Goal: Transaction & Acquisition: Purchase product/service

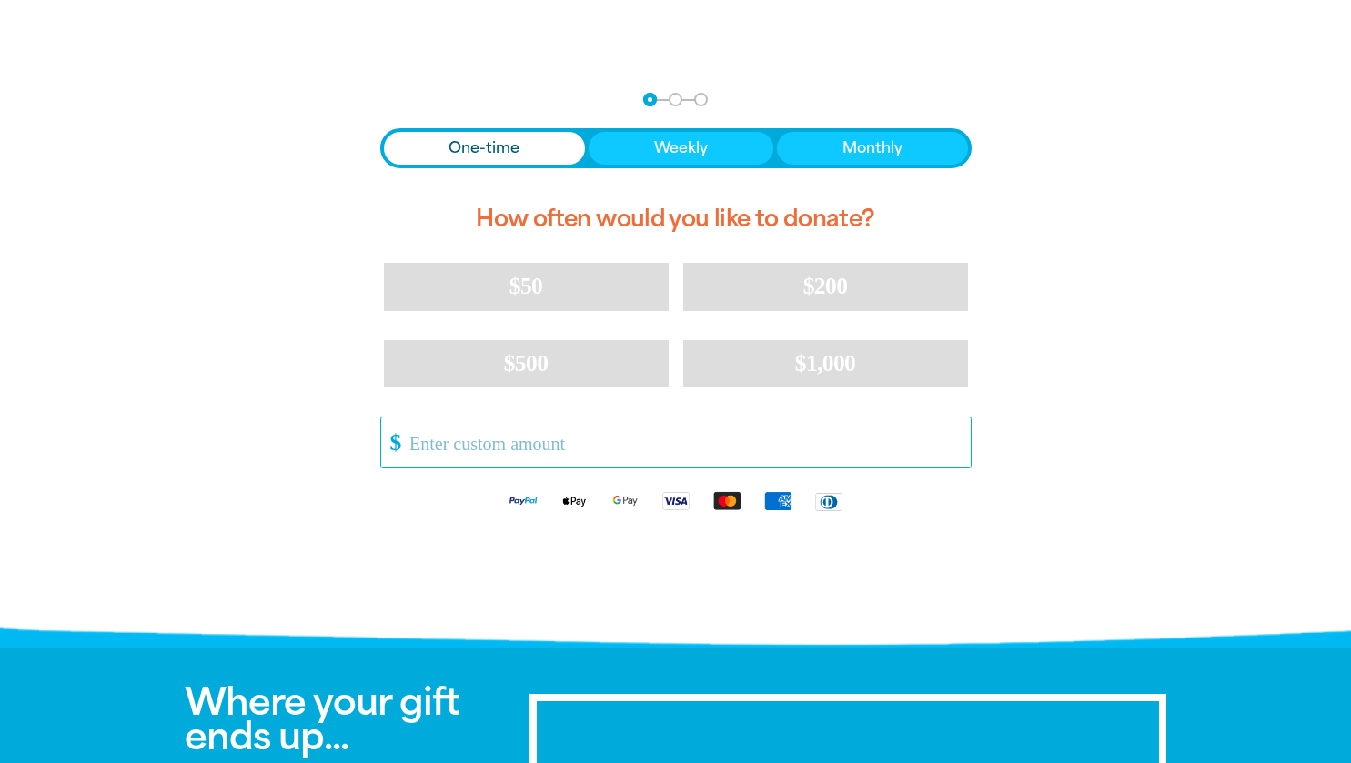
click at [464, 455] on input "Other Amount" at bounding box center [683, 443] width 573 height 50
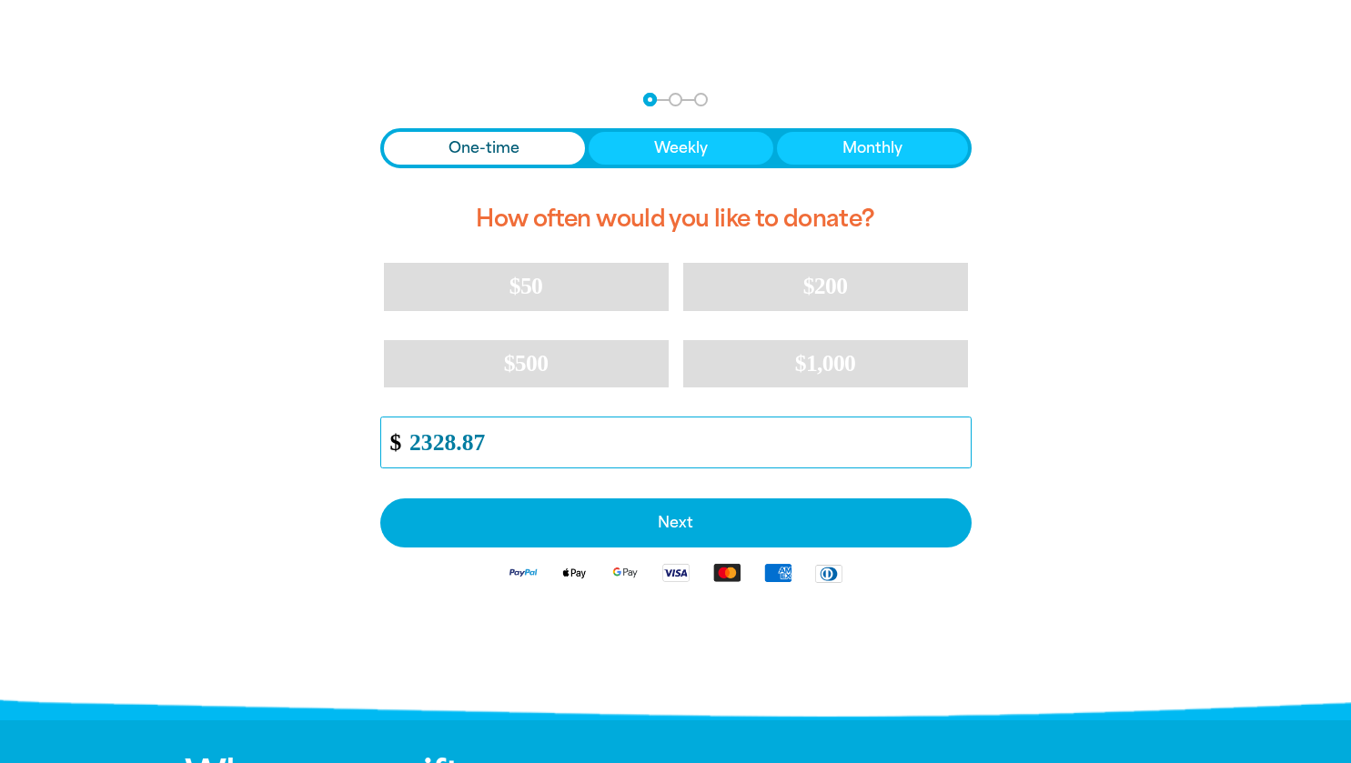
type input "2328.87"
click at [273, 510] on div "arrow_back Back Step 1 Step 2 Step 3 One-time Weekly Monthly How often would yo…" at bounding box center [676, 390] width 1092 height 641
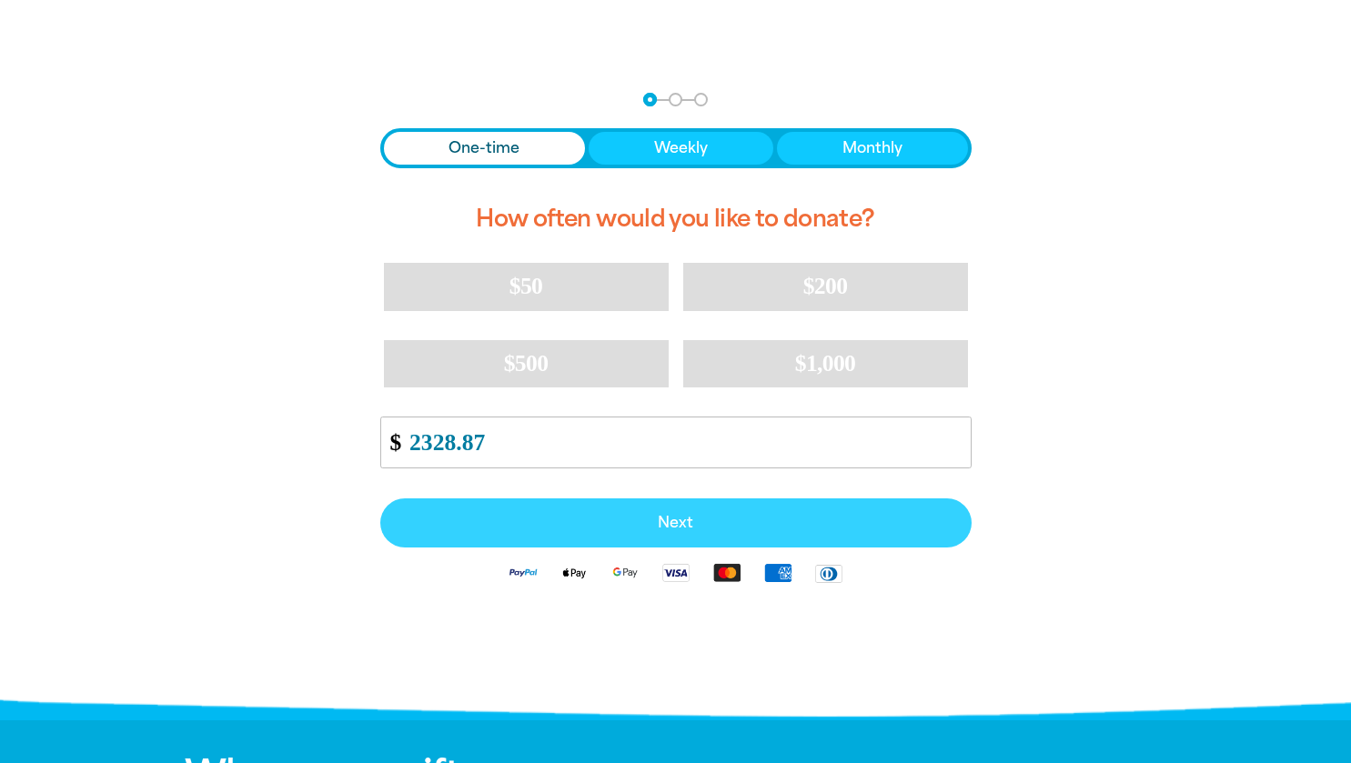
click at [508, 528] on span "Next" at bounding box center [675, 523] width 551 height 15
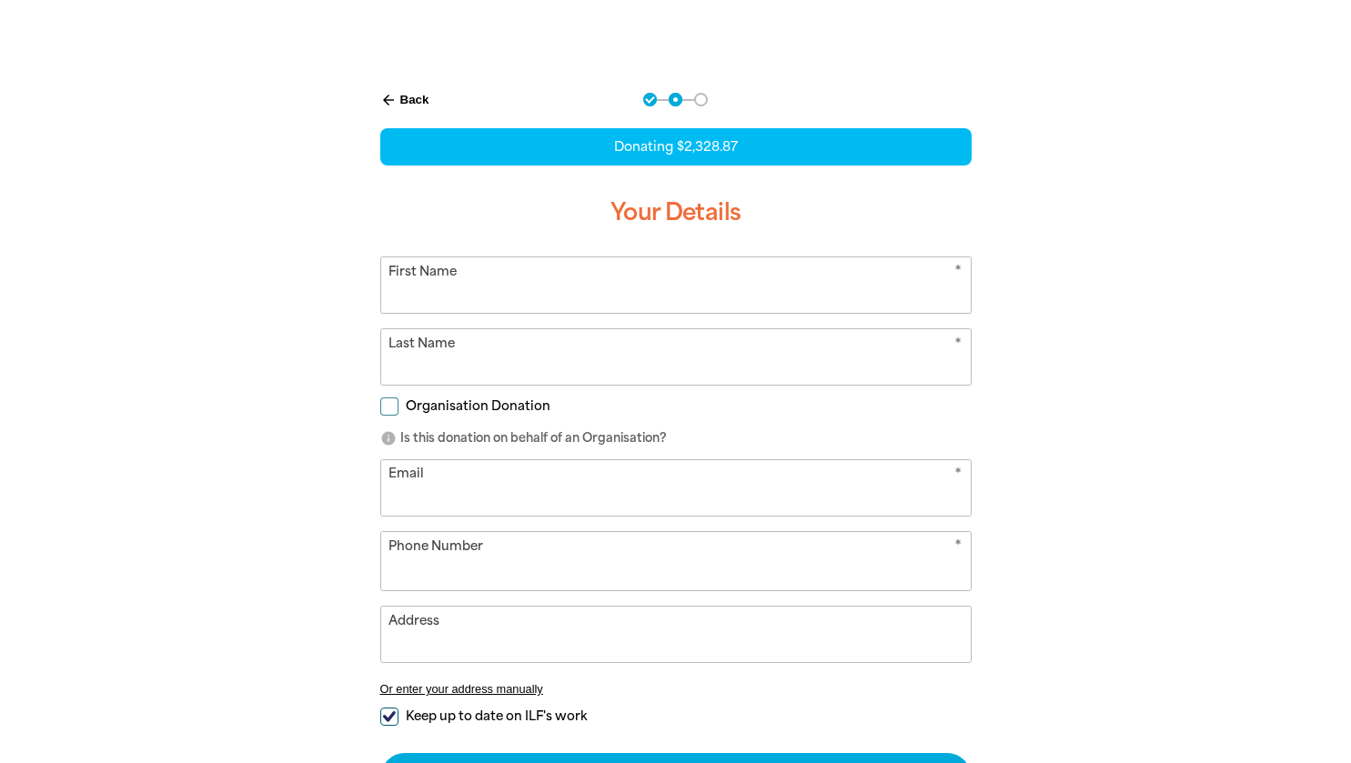
select select "AU"
click at [457, 296] on input "First Name" at bounding box center [675, 284] width 589 height 55
type input "[PERSON_NAME]"
type input "[EMAIL_ADDRESS][DOMAIN_NAME]"
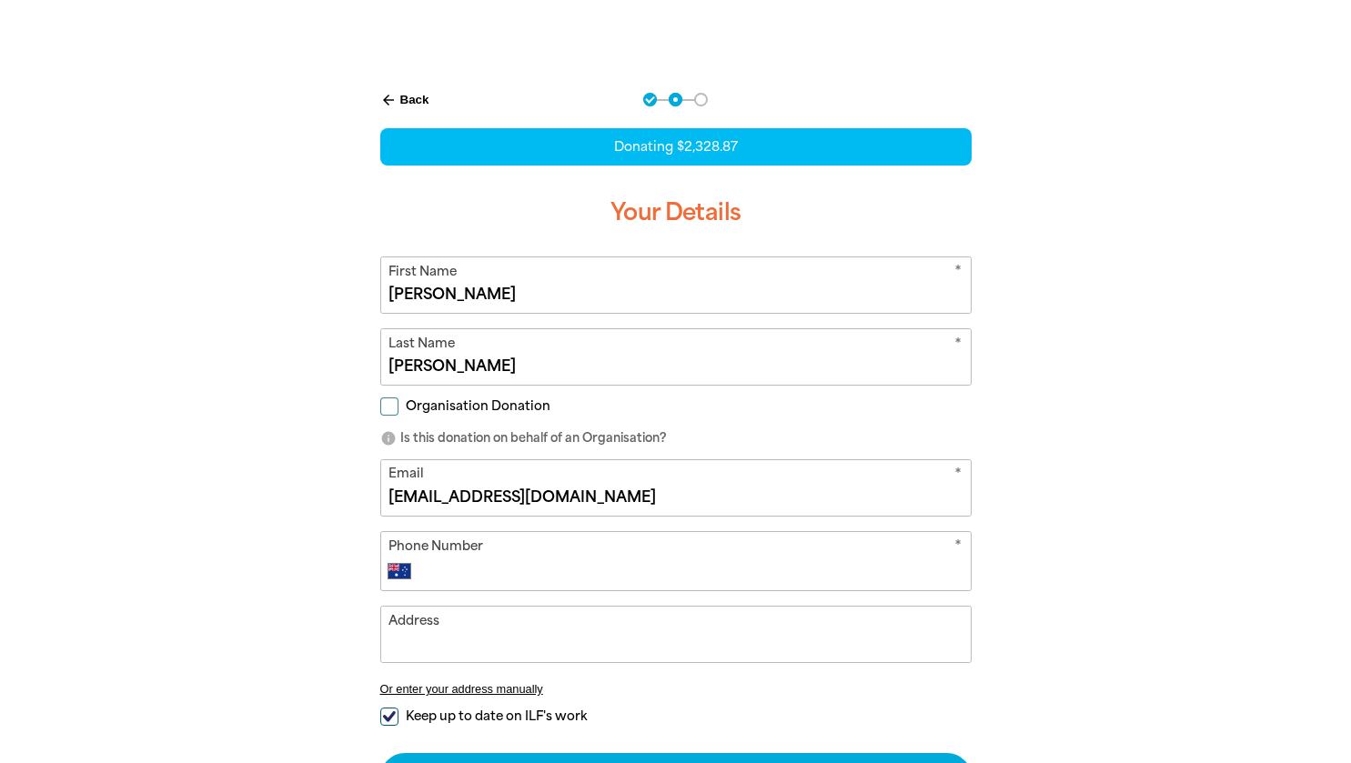
type input "0424 100 164"
type input "[PERSON_NAME][GEOGRAPHIC_DATA], [STREET_ADDRESS]"
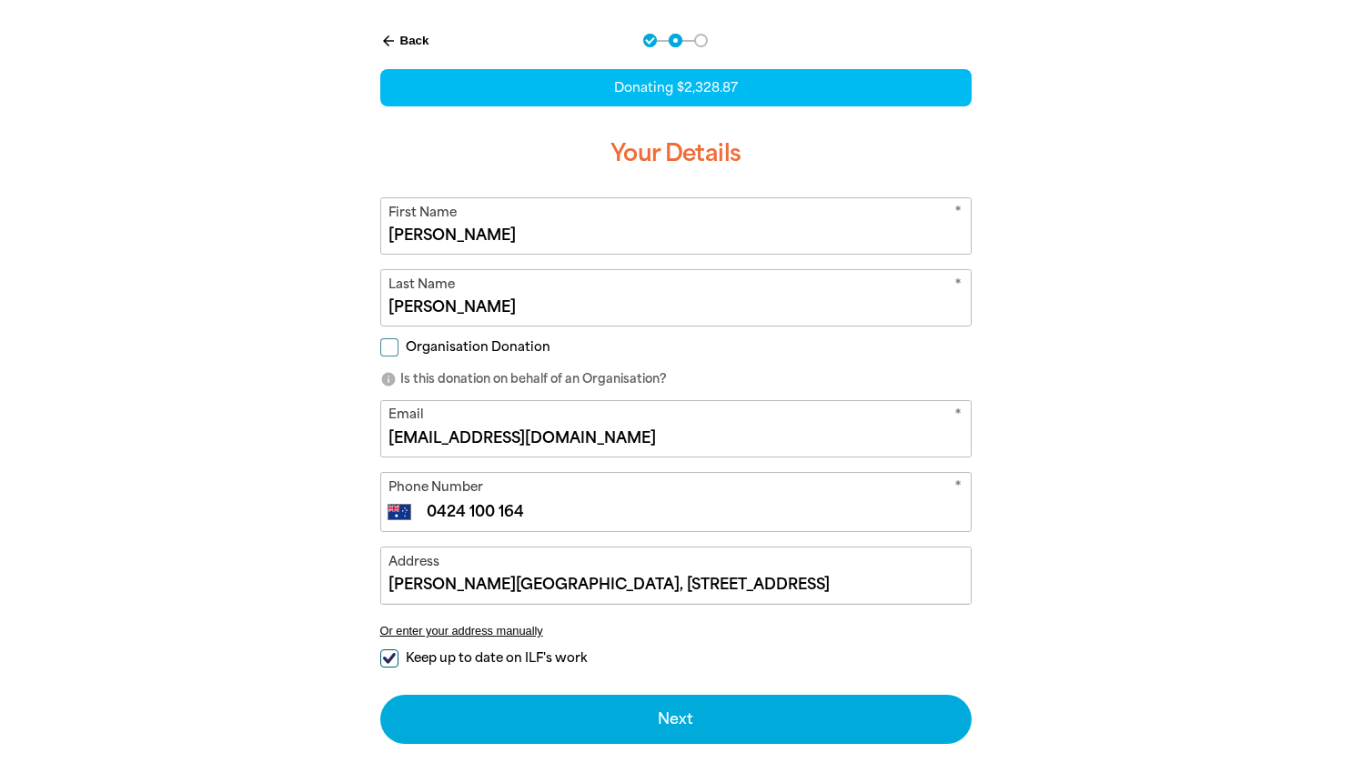
scroll to position [387, 0]
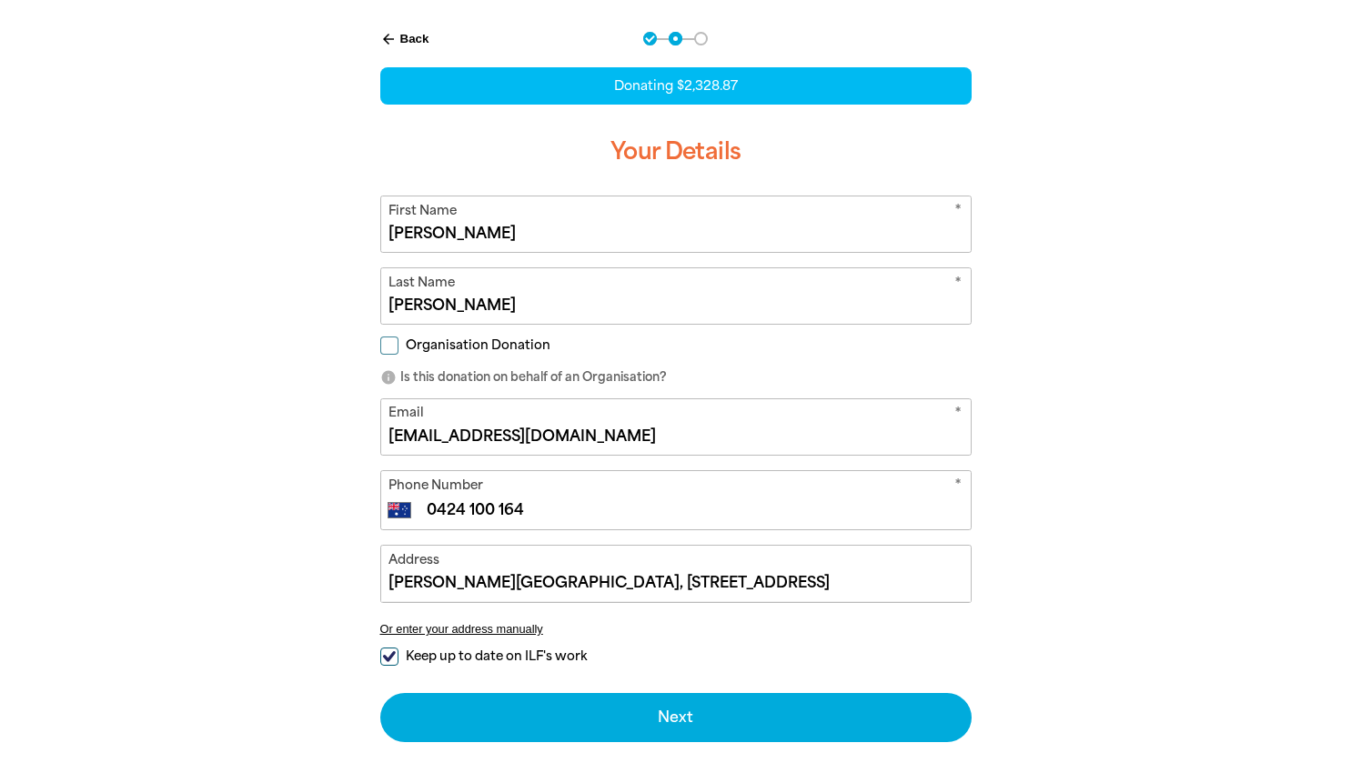
click at [390, 345] on input "Organisation Donation" at bounding box center [389, 346] width 18 height 18
checkbox input "true"
select select "AU"
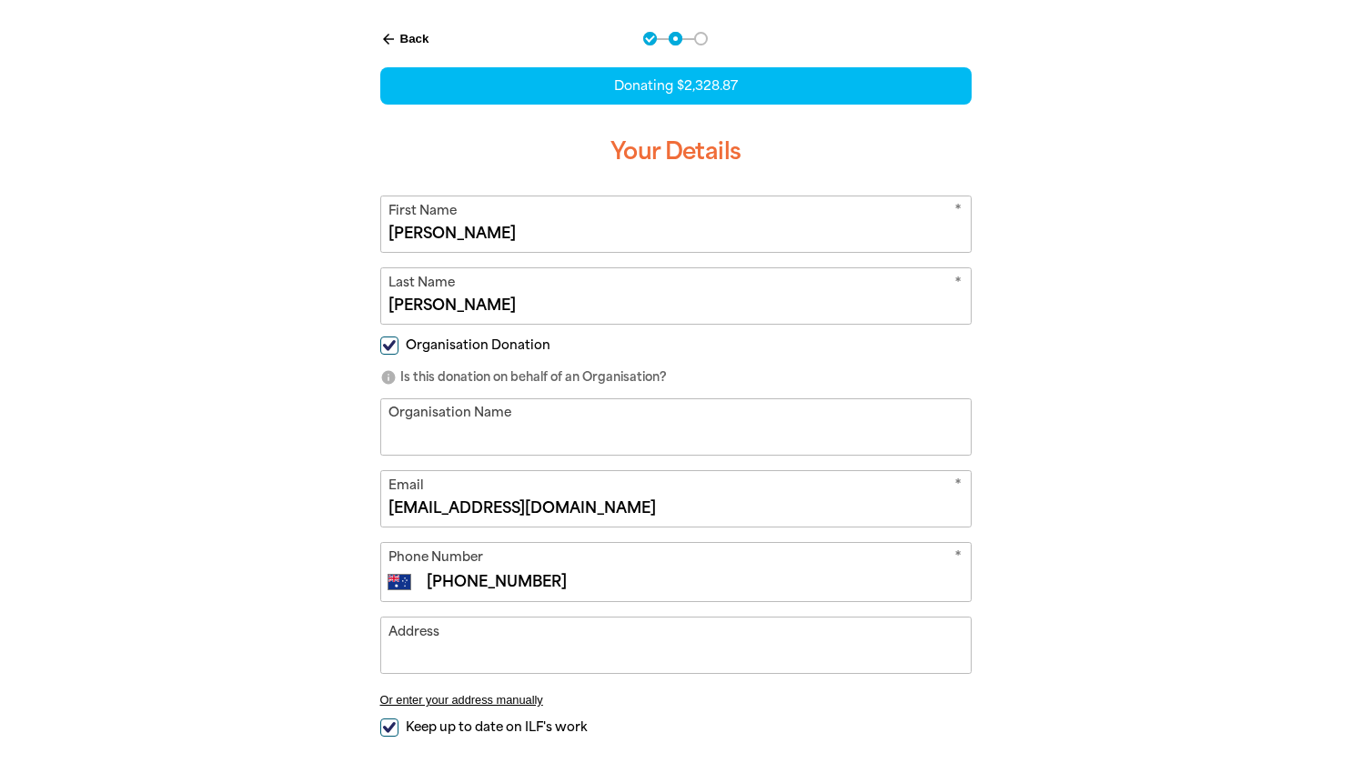
click at [417, 428] on input "Organisation Name" at bounding box center [675, 426] width 589 height 55
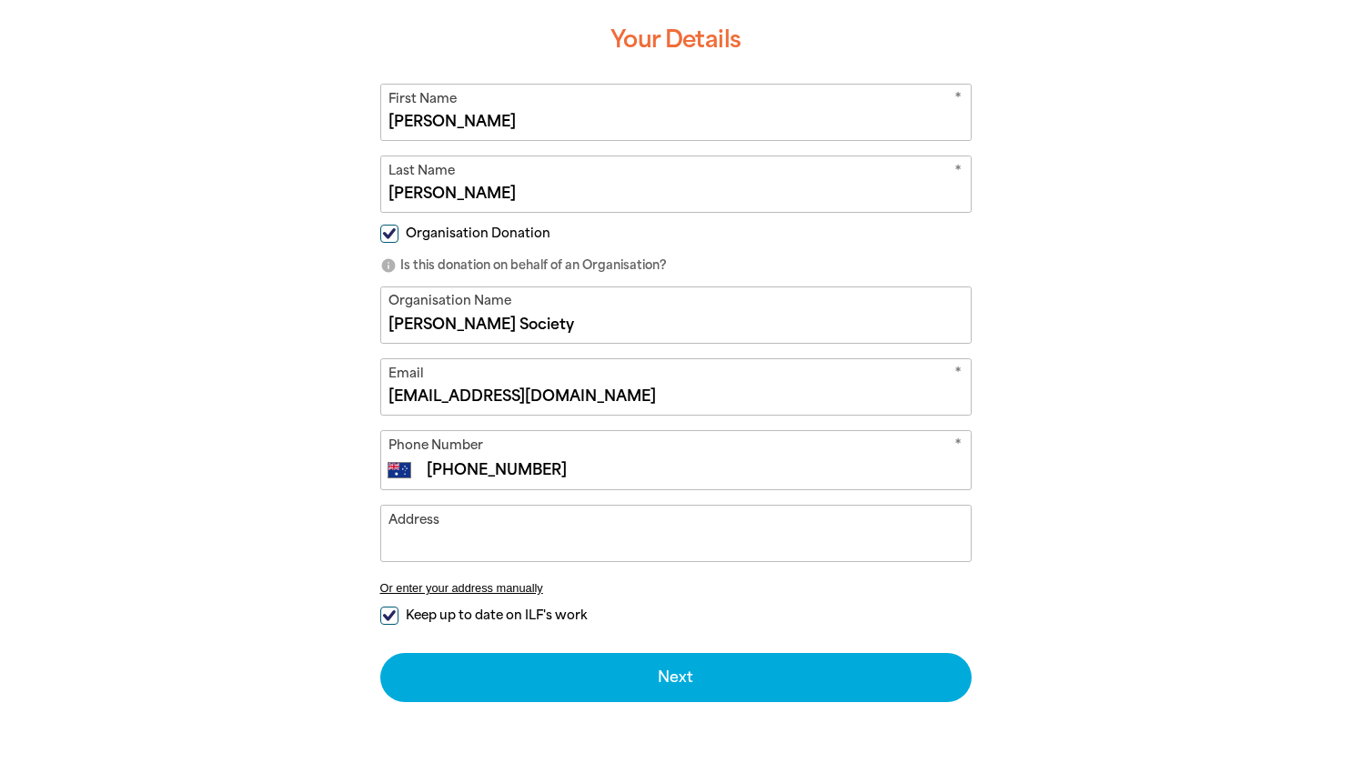
scroll to position [499, 0]
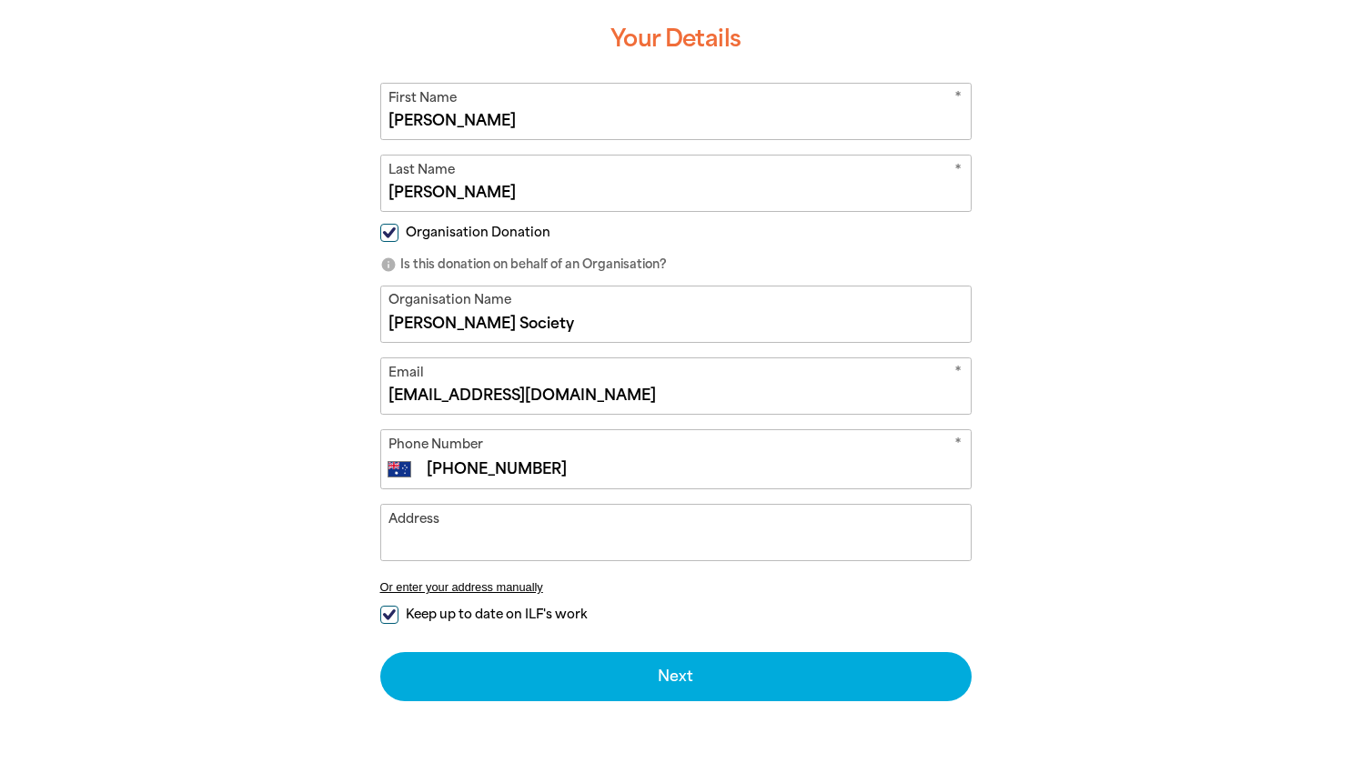
type input "[PERSON_NAME] Society"
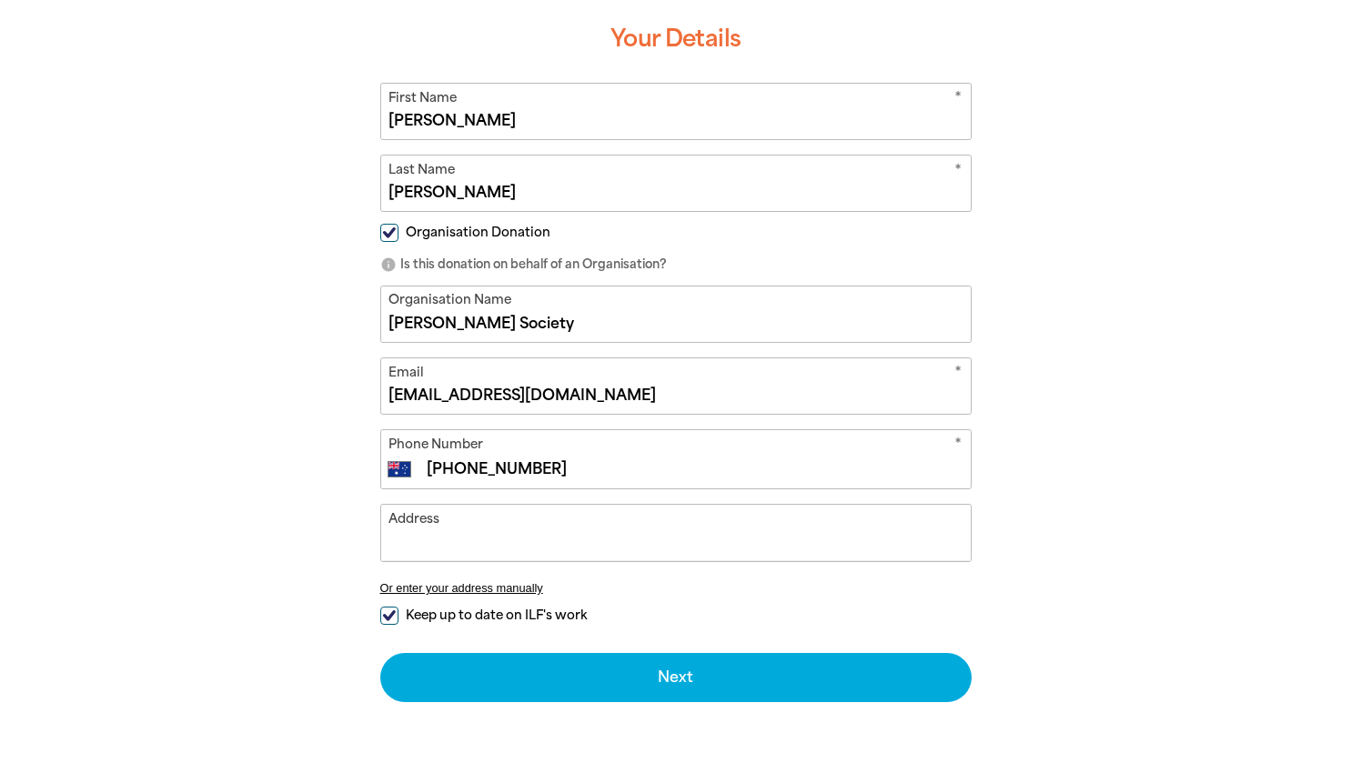
click at [424, 544] on input "Address" at bounding box center [675, 532] width 589 height 55
type input "[PERSON_NAME][GEOGRAPHIC_DATA], [STREET_ADDRESS]"
type input "0424 100 164"
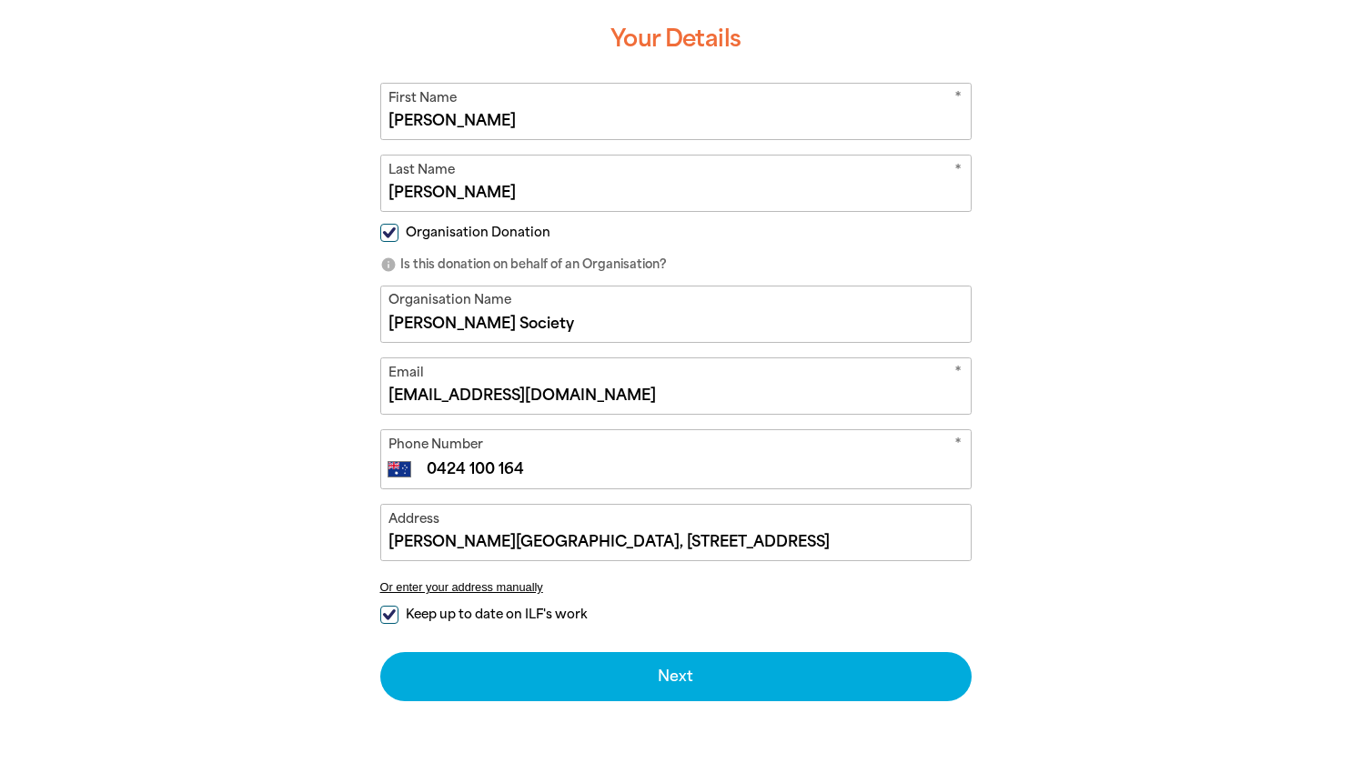
click at [372, 572] on div "arrow_back Back Step 1 Step 2 Step 3 Donating $2,328.87 Your Details * First Na…" at bounding box center [675, 310] width 637 height 828
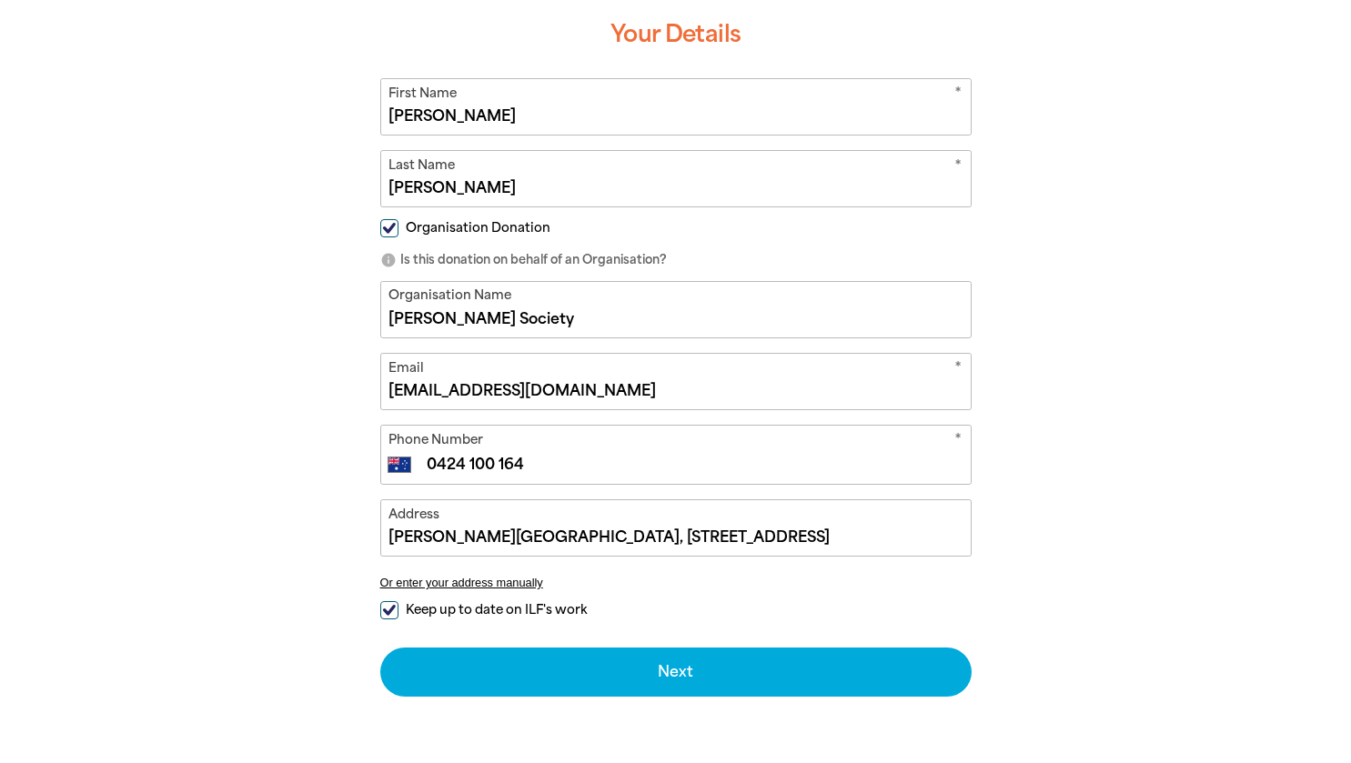
scroll to position [505, 0]
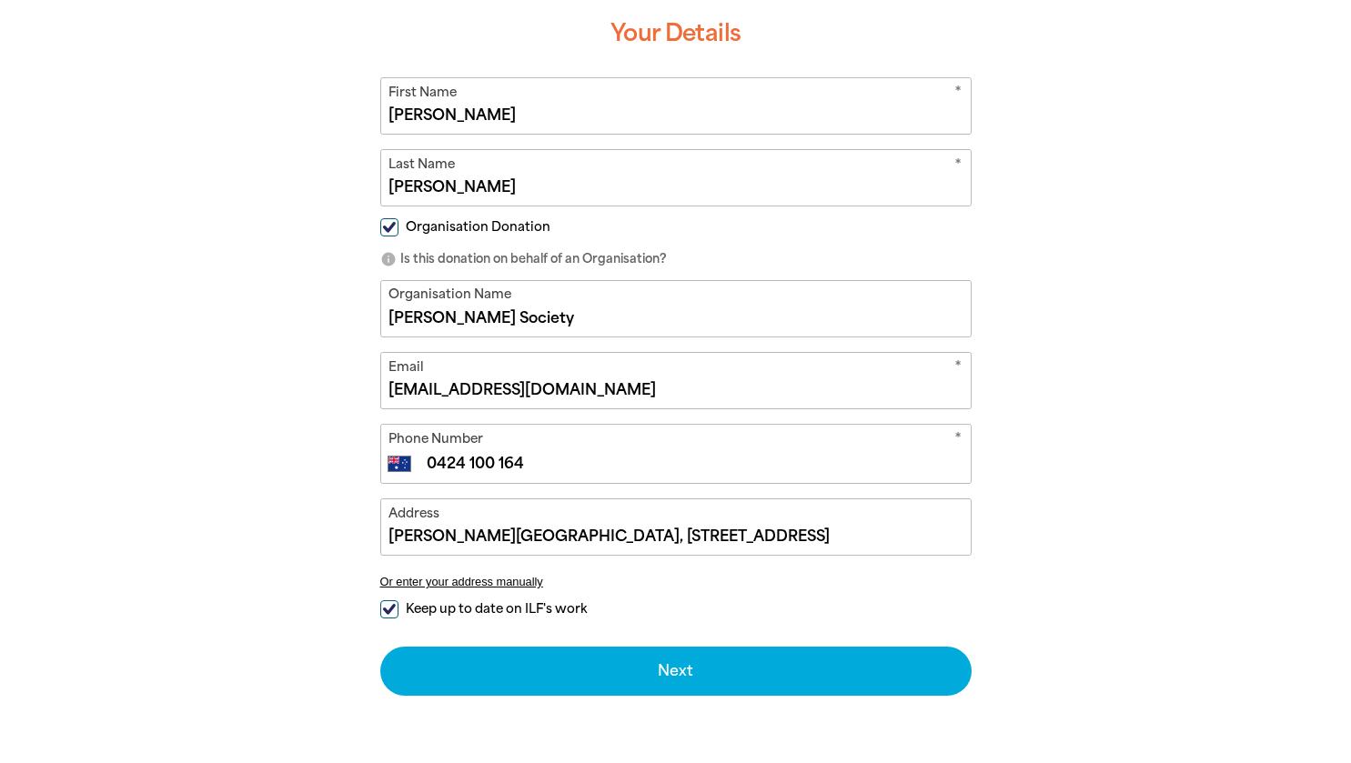
click at [390, 612] on input "Keep up to date on ILF's work" at bounding box center [389, 609] width 18 height 18
checkbox input "false"
click at [317, 619] on div "arrow_back Back Step 1 Step 2 Step 3 Donating $2,328.87 Your Details * First Na…" at bounding box center [676, 350] width 1092 height 919
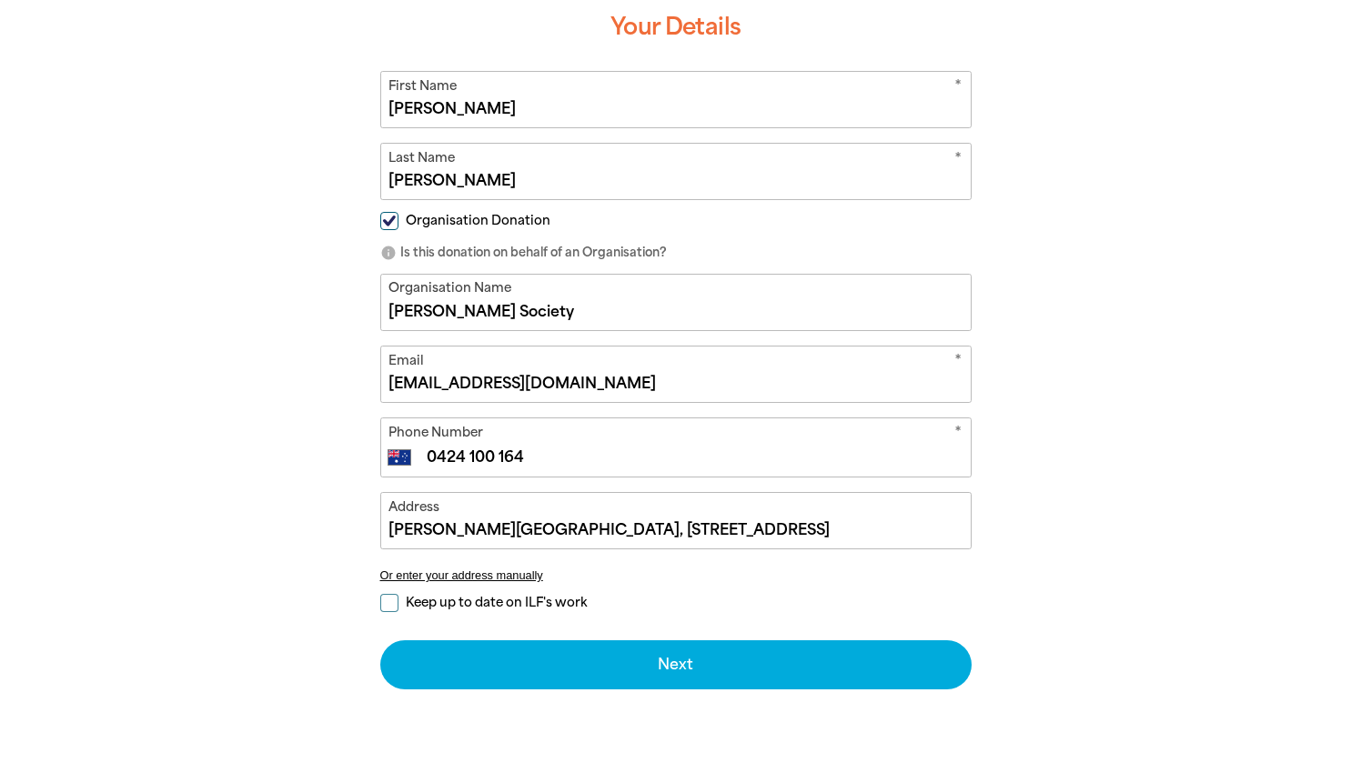
scroll to position [512, 0]
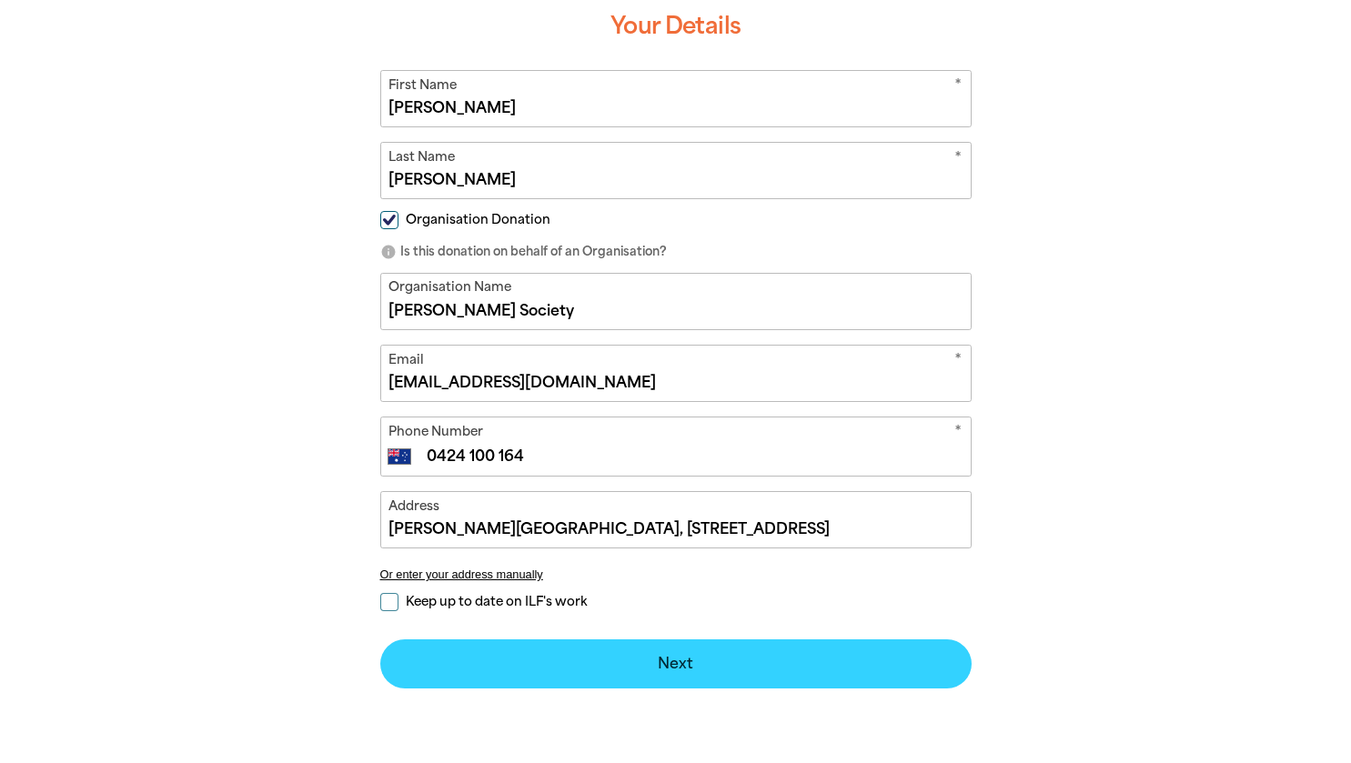
click at [453, 666] on button "Next chevron_right" at bounding box center [675, 663] width 591 height 49
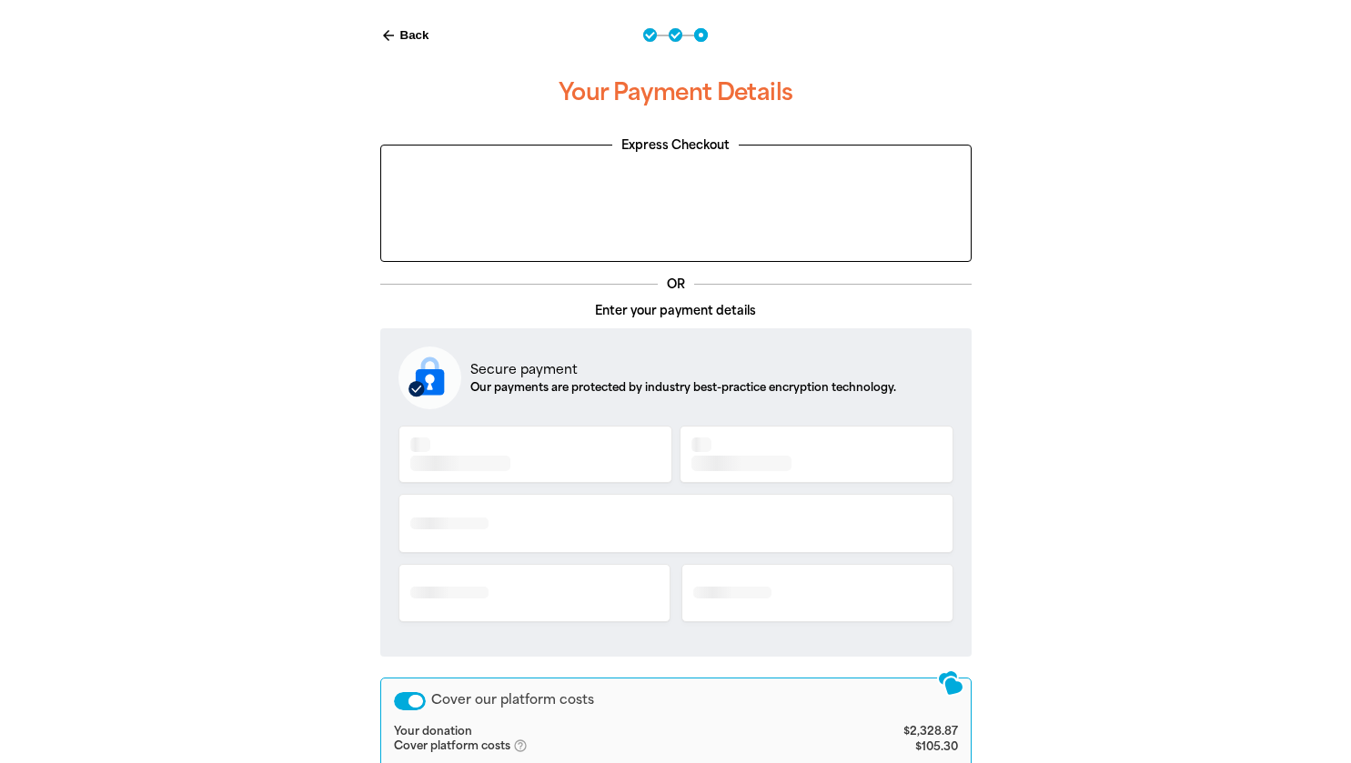
scroll to position [475, 0]
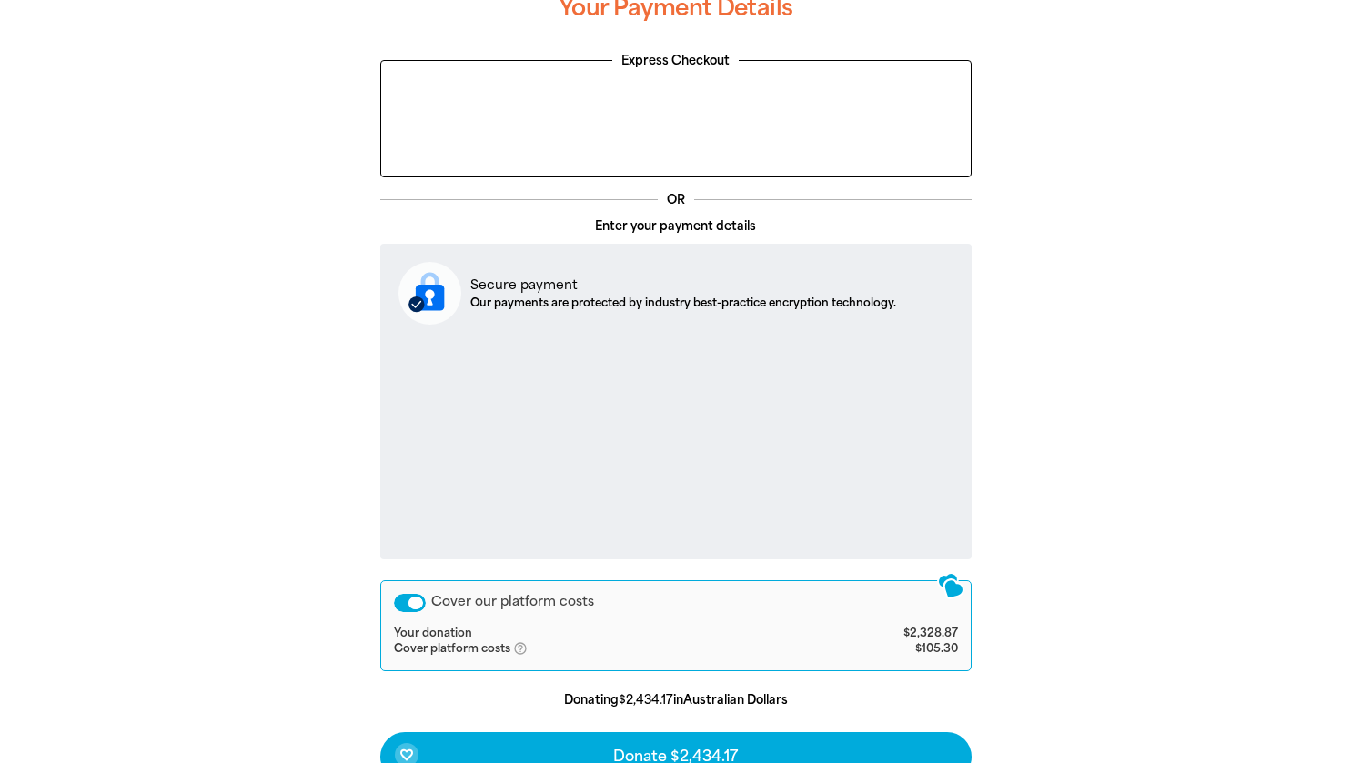
click at [271, 558] on div "arrow_back Back Step 1 Step 2 Step 3 Your Payment Details Express Checkout OR E…" at bounding box center [676, 408] width 1092 height 974
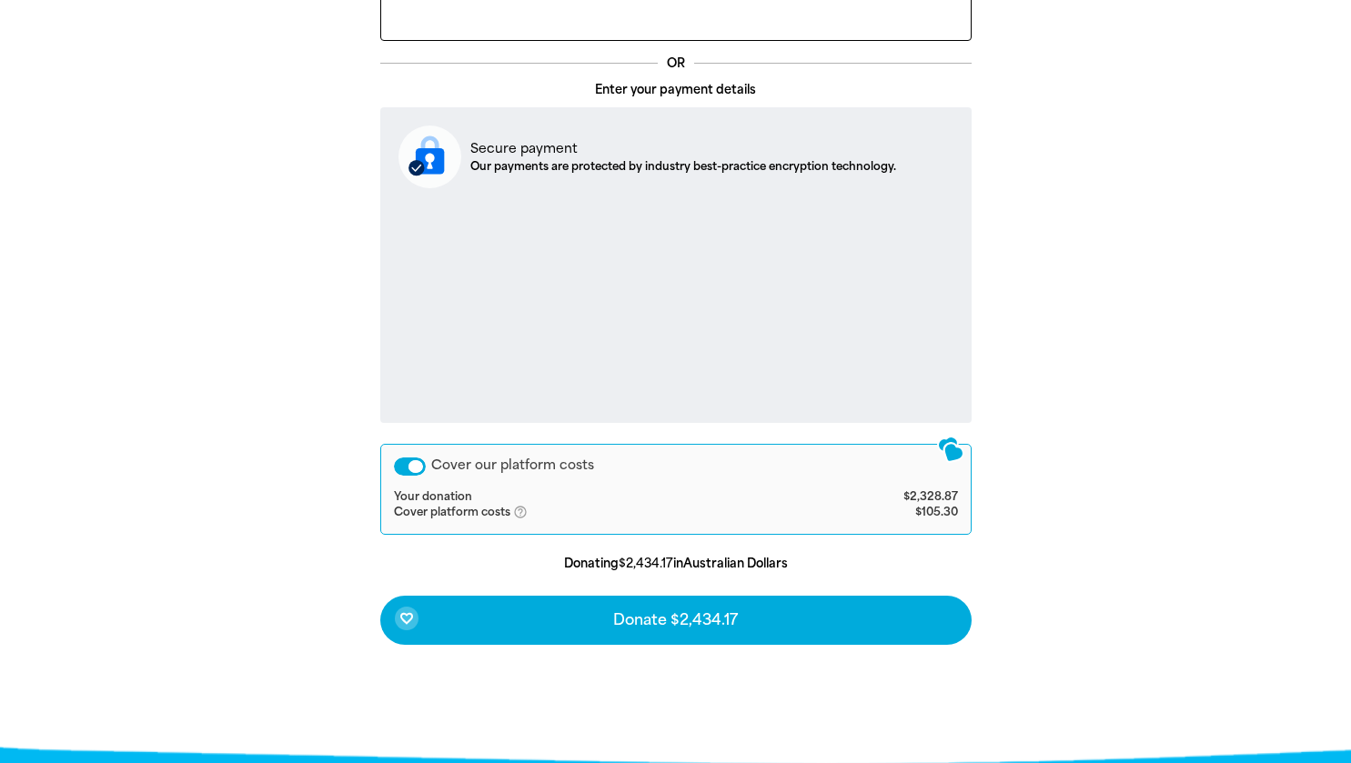
scroll to position [612, 0]
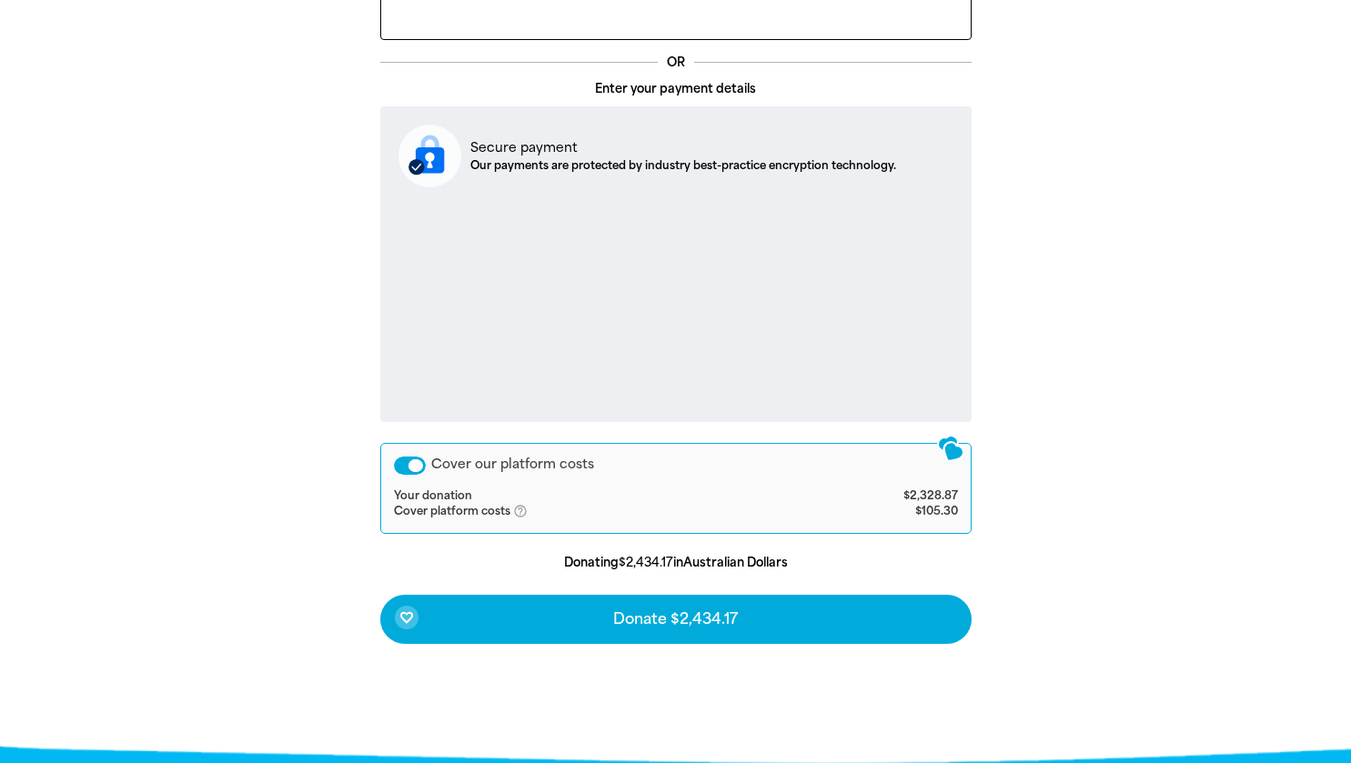
click at [403, 470] on div "Cover our platform costs" at bounding box center [410, 466] width 32 height 18
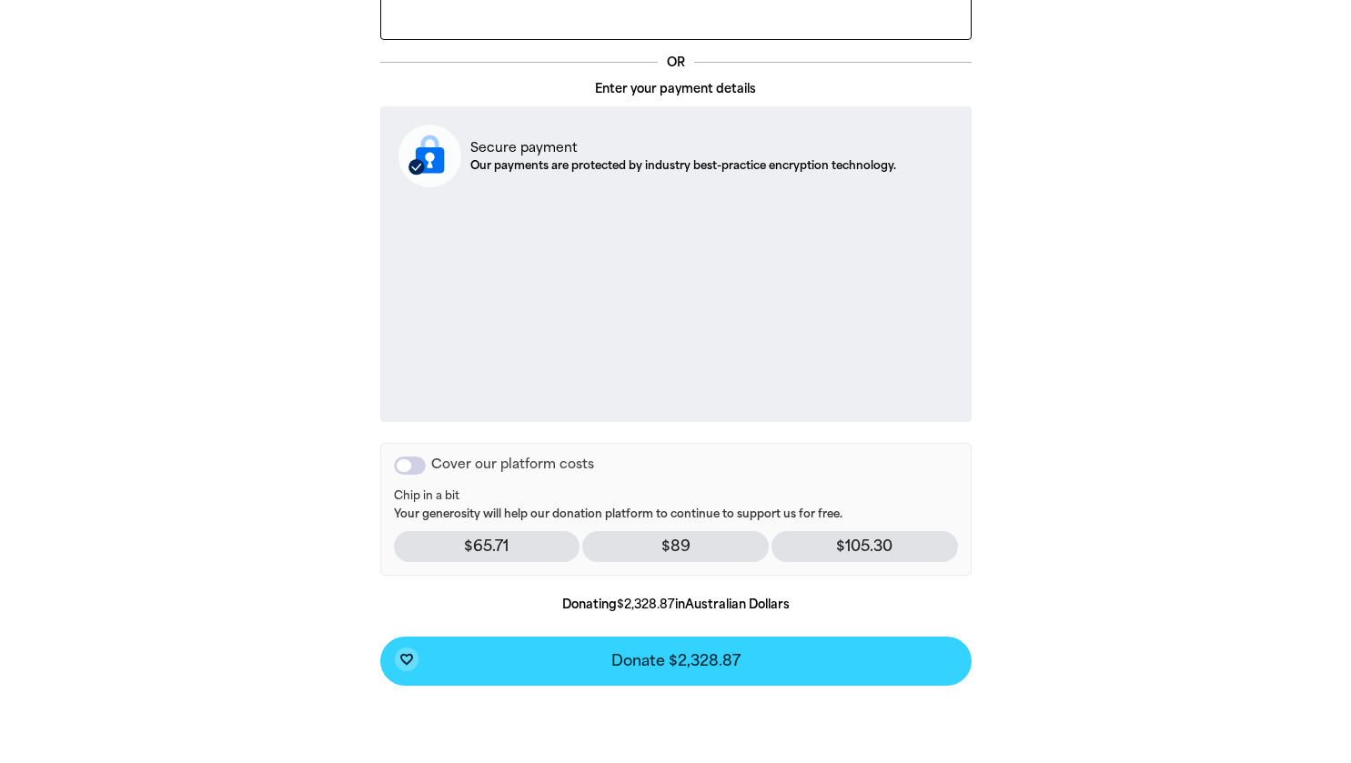
click at [471, 672] on button "favorite_border Donate $2,328.87" at bounding box center [675, 661] width 591 height 49
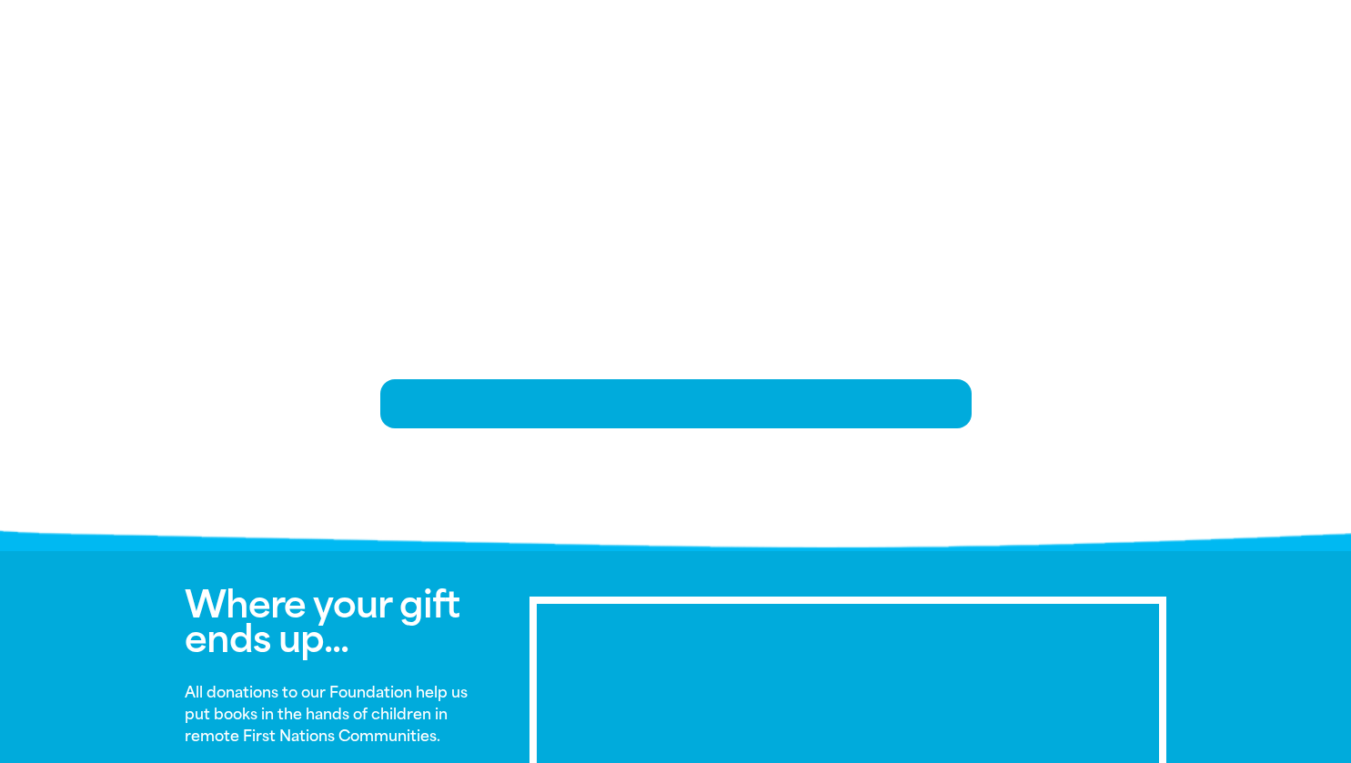
scroll to position [373, 0]
